Goal: Navigation & Orientation: Find specific page/section

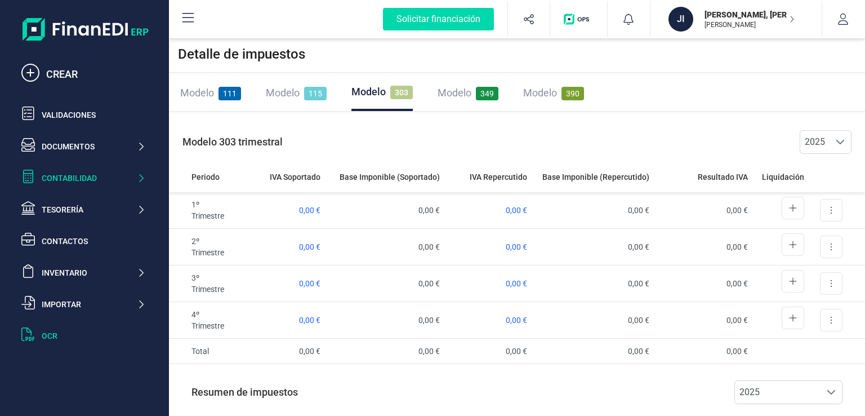
click at [38, 331] on div at bounding box center [31, 335] width 20 height 16
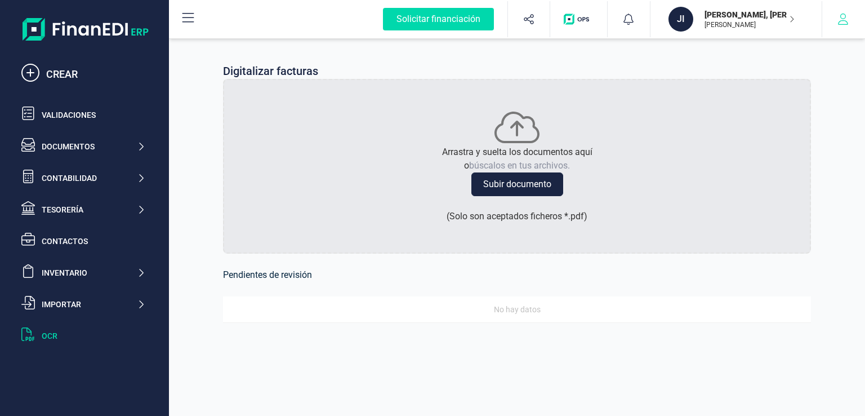
click at [838, 25] on button "button" at bounding box center [843, 19] width 42 height 36
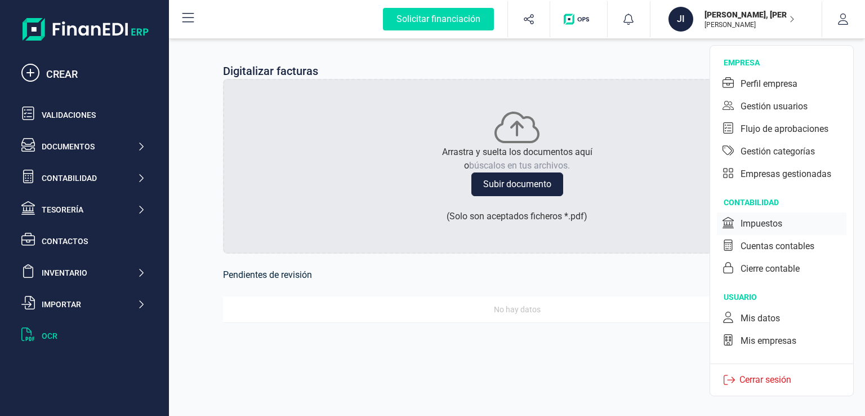
click at [766, 226] on div "Impuestos" at bounding box center [761, 224] width 42 height 14
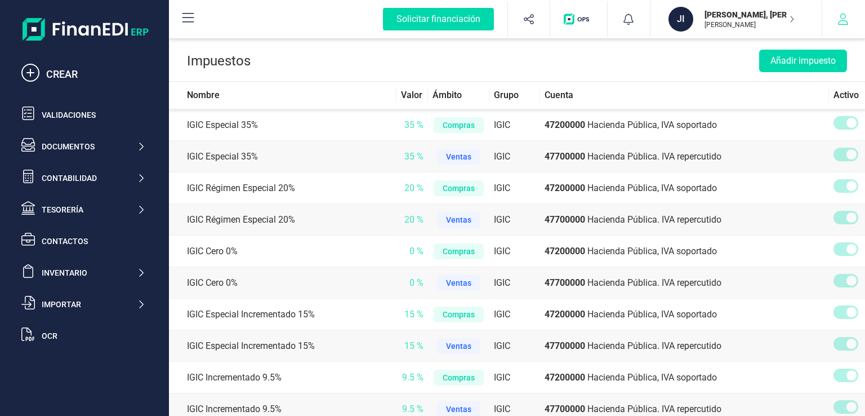
click at [851, 16] on button "button" at bounding box center [843, 19] width 42 height 36
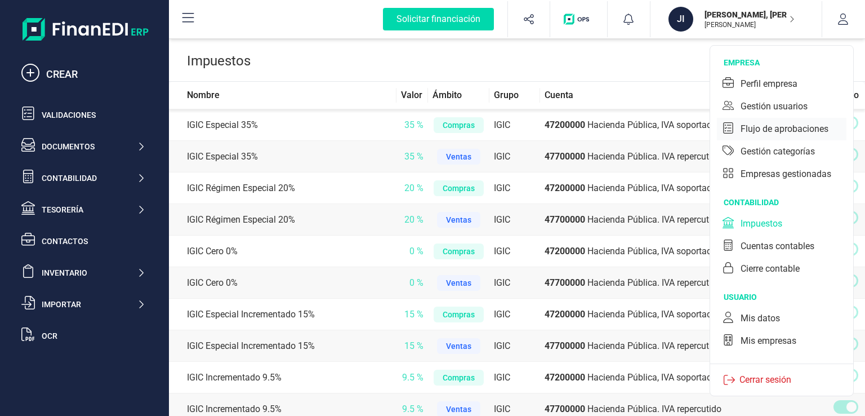
click at [802, 127] on div "Flujo de aprobaciones" at bounding box center [784, 129] width 88 height 14
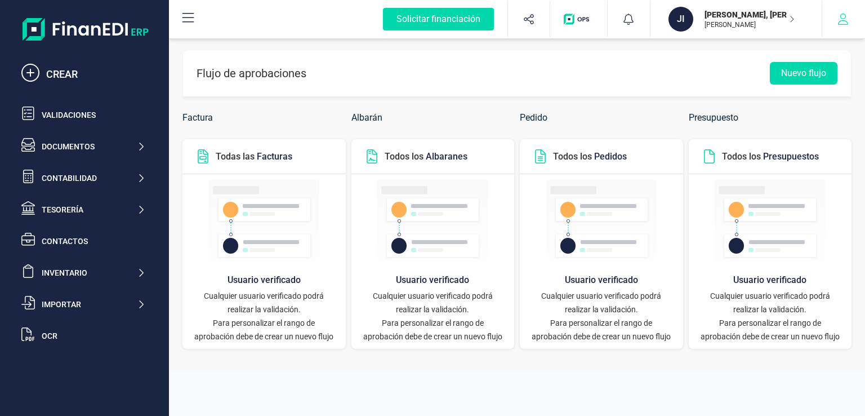
click at [838, 14] on icon "button" at bounding box center [842, 19] width 11 height 11
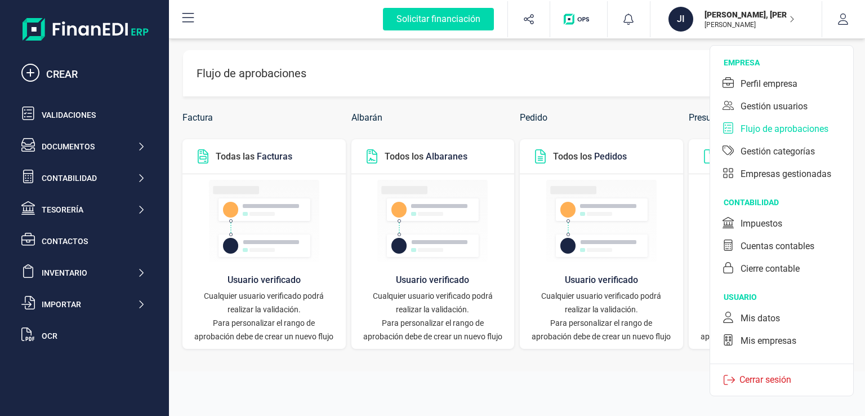
click at [738, 17] on p "[PERSON_NAME], [PERSON_NAME]" at bounding box center [749, 14] width 90 height 11
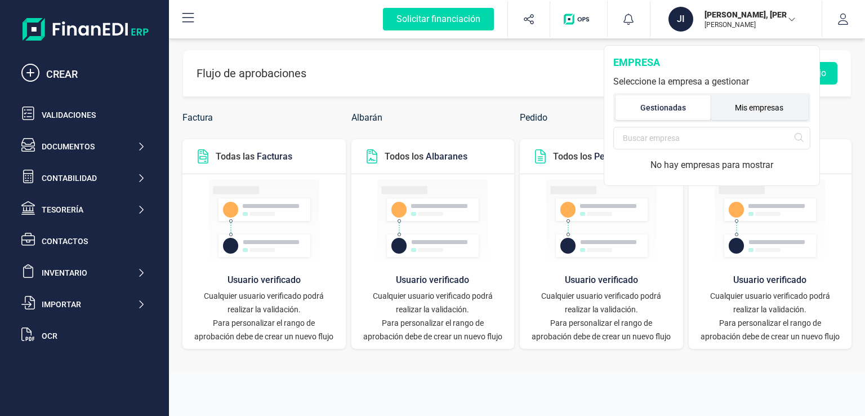
click at [736, 111] on li "Mis empresas" at bounding box center [760, 107] width 98 height 25
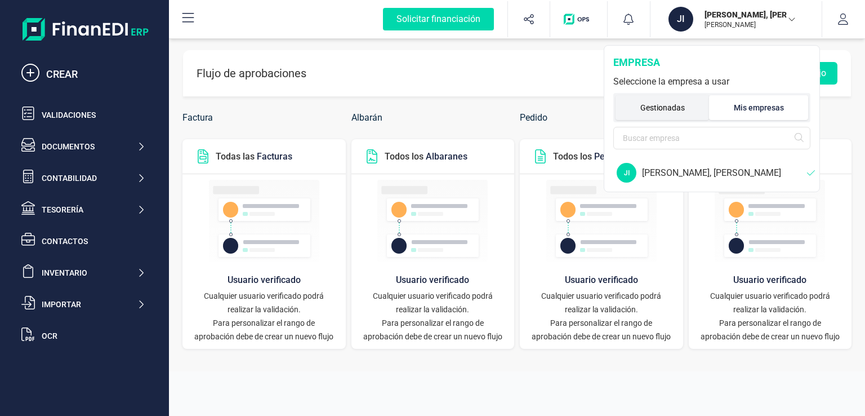
click at [668, 110] on li "Gestionadas" at bounding box center [661, 107] width 93 height 25
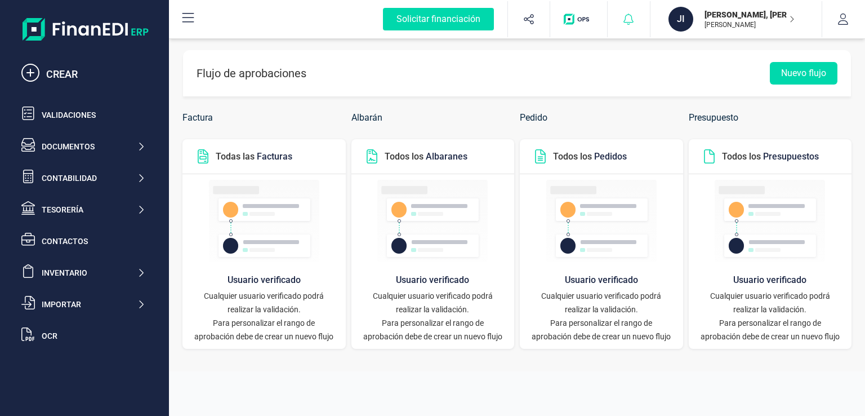
click at [615, 19] on div at bounding box center [629, 19] width 42 height 36
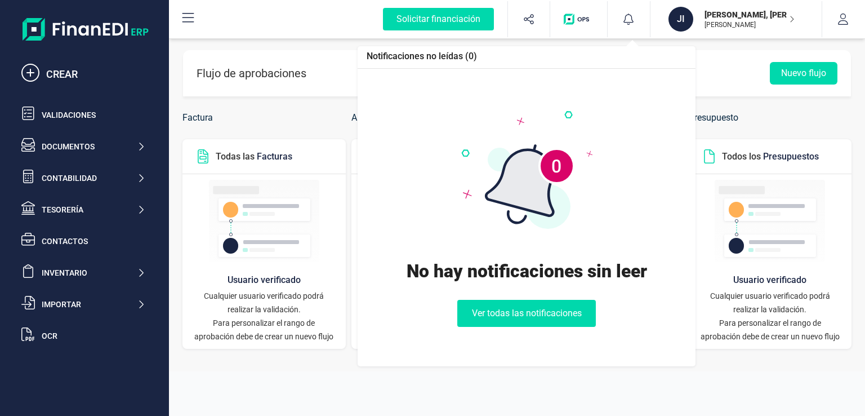
click at [595, 25] on div "button" at bounding box center [578, 19] width 43 height 36
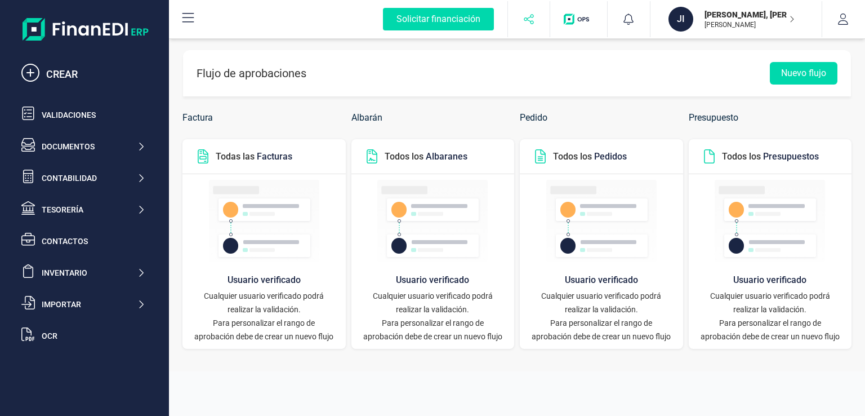
click at [532, 16] on icon "button" at bounding box center [528, 19] width 11 height 11
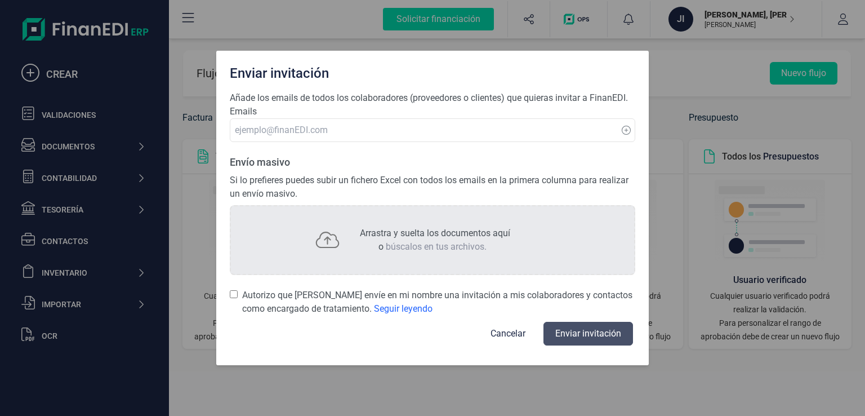
click at [525, 29] on div "Enviar invitación Añade los emails de todos los colaboradores (proveedores o cl…" at bounding box center [432, 208] width 865 height 416
click at [505, 332] on button "Cancelar" at bounding box center [508, 333] width 62 height 27
